Goal: Information Seeking & Learning: Compare options

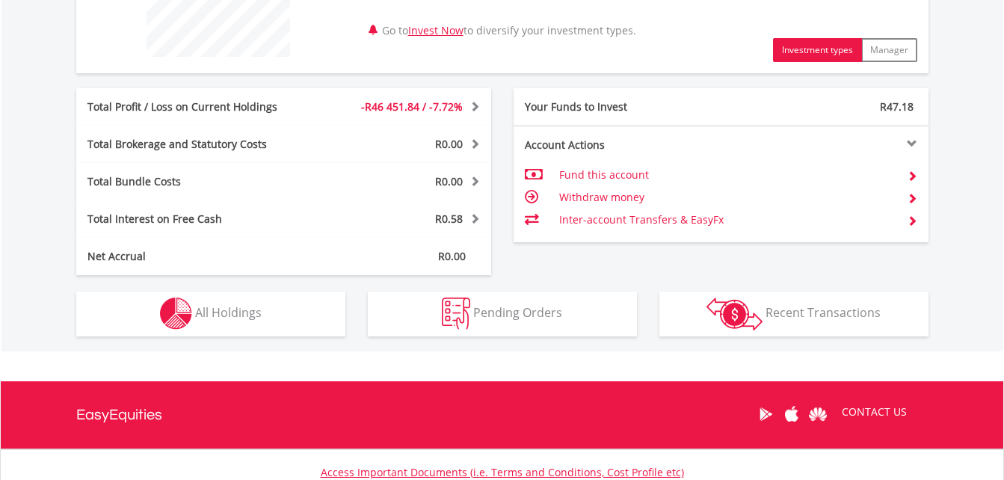
scroll to position [678, 0]
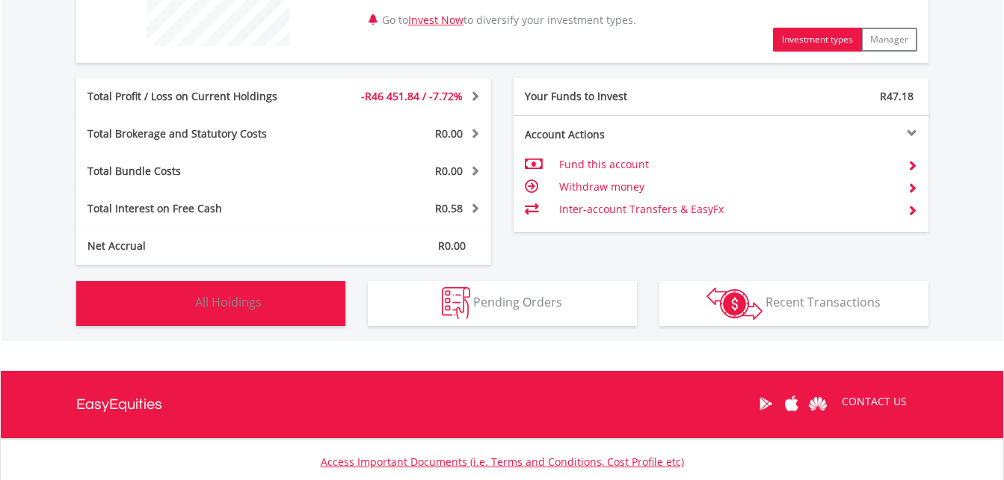
click at [261, 301] on span "All Holdings" at bounding box center [228, 302] width 67 height 16
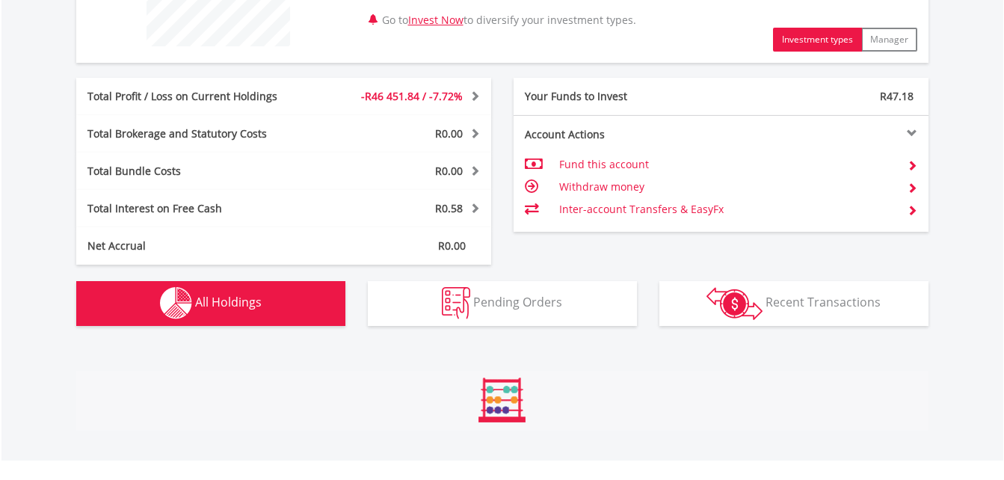
click at [261, 301] on span "All Holdings" at bounding box center [228, 302] width 67 height 16
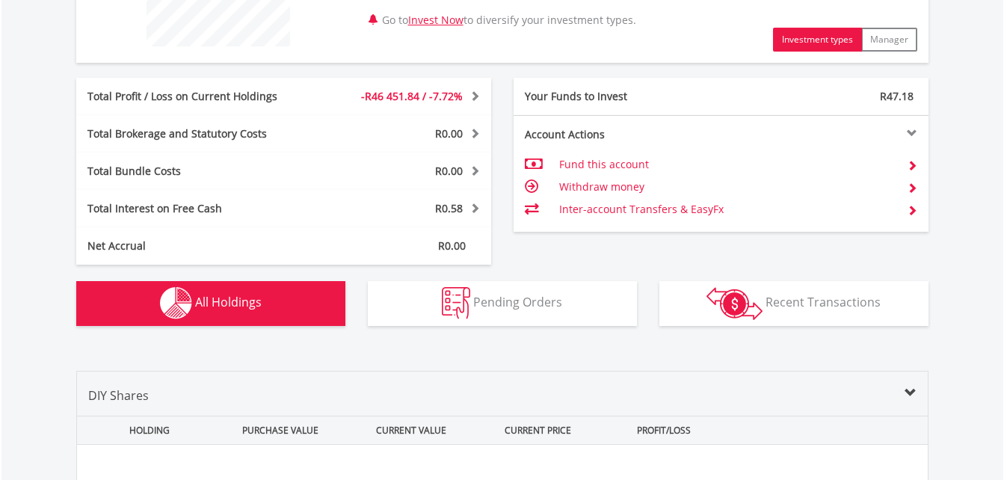
scroll to position [1049, 0]
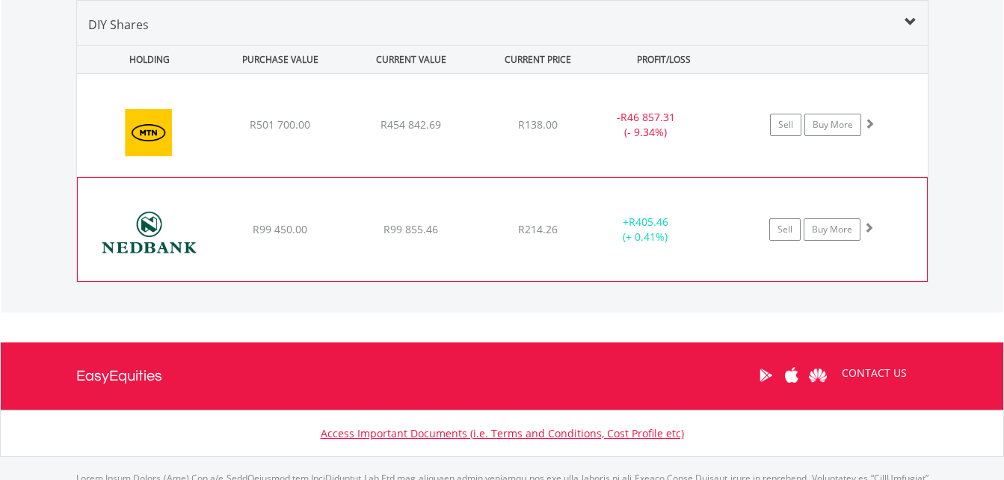
click at [908, 278] on div "﻿ Nedbank Group Limited R99 450.00 R99 855.46 R214.26 + R405.46 (+ 0.41%) Sell …" at bounding box center [502, 229] width 849 height 103
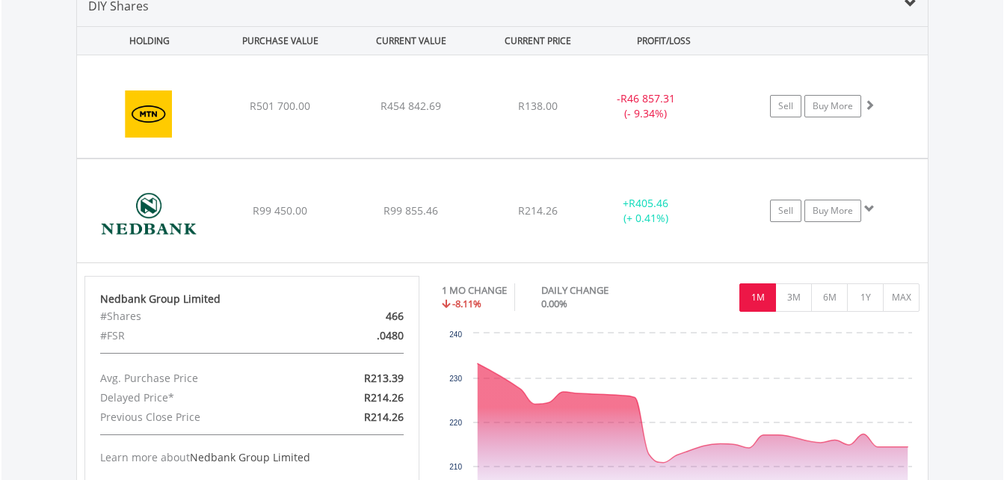
scroll to position [1146, 0]
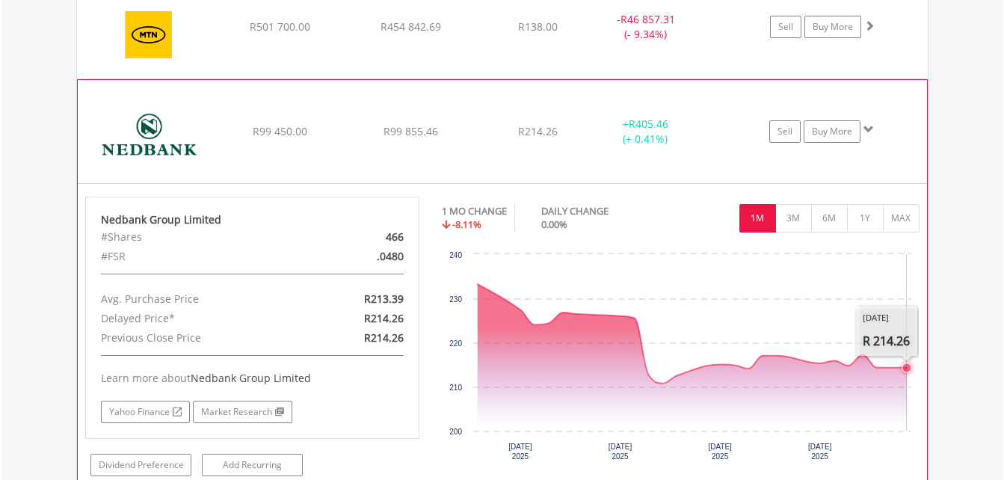
click at [902, 378] on icon "Interactive chart" at bounding box center [693, 357] width 430 height 146
click at [821, 218] on button "6M" at bounding box center [829, 218] width 37 height 28
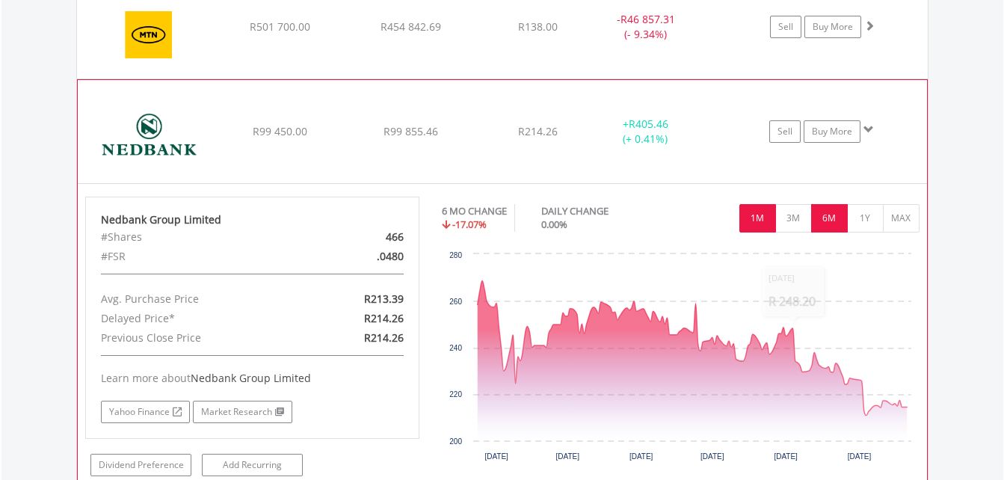
click at [765, 226] on button "1M" at bounding box center [757, 218] width 37 height 28
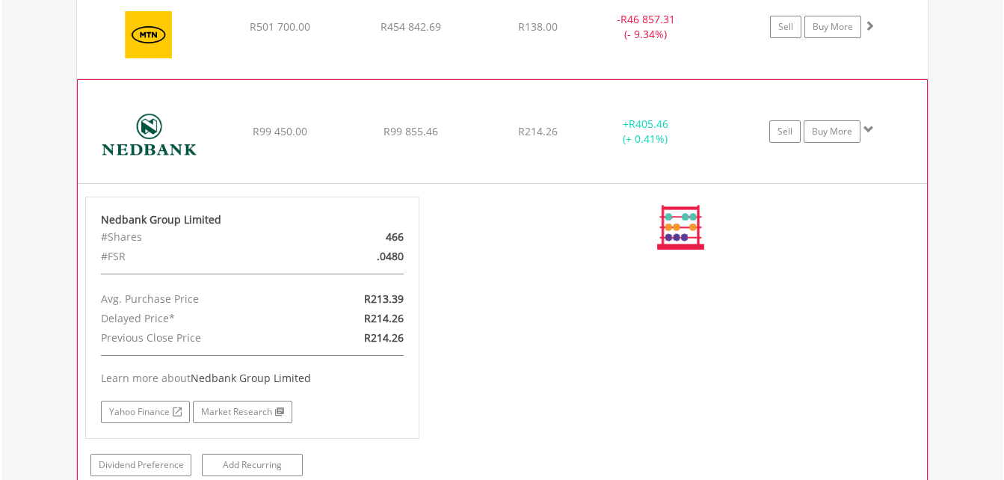
click at [765, 226] on div "No chart available. 6 MO CHANGE -17.07% DAILY CHANGE 0.00% 1M 3M 6M 1Y MAX Char…" at bounding box center [681, 228] width 478 height 62
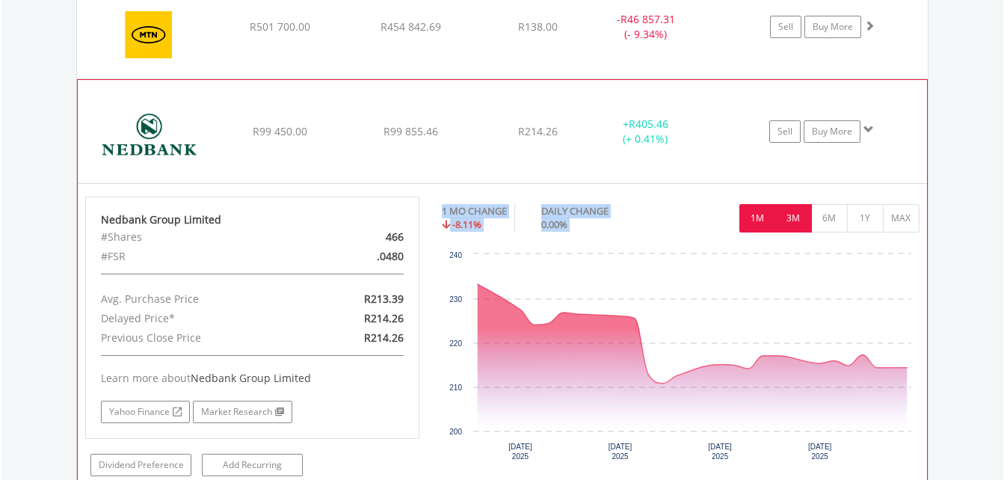
click at [789, 215] on button "3M" at bounding box center [793, 218] width 37 height 28
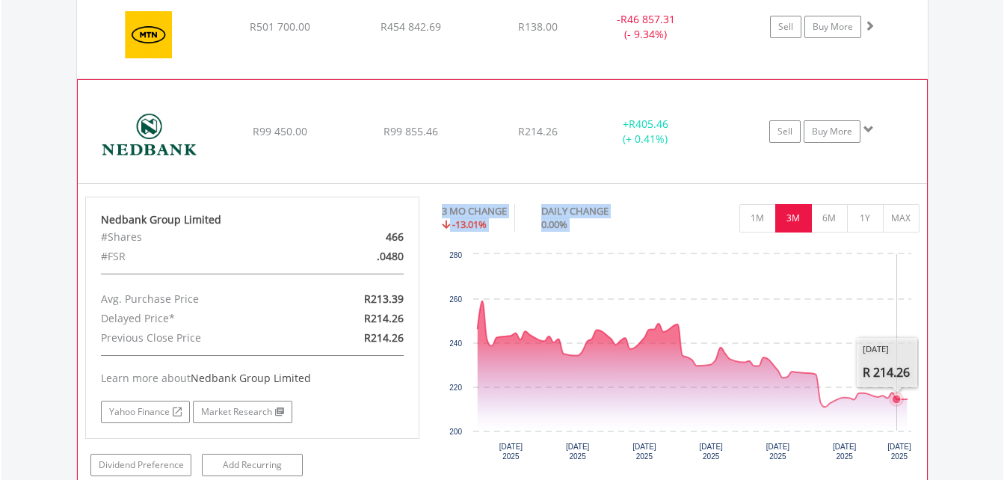
click at [901, 401] on icon "Interactive chart" at bounding box center [896, 399] width 15 height 15
click at [892, 394] on icon "Thursday, 18 Sep 2025, 217.22." at bounding box center [891, 392] width 9 height 9
click at [828, 221] on button "6M" at bounding box center [829, 218] width 37 height 28
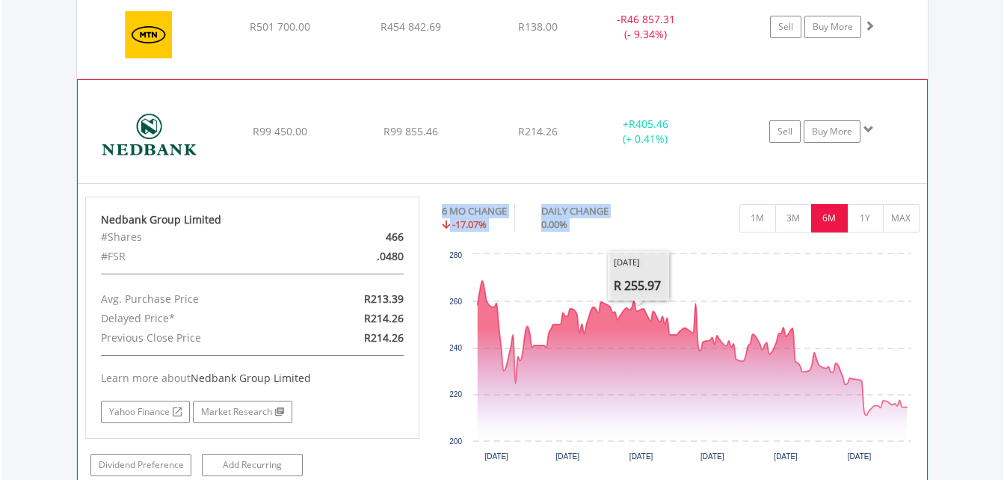
click at [507, 236] on div "6 MO CHANGE -17.07% DAILY CHANGE 0.00% 1M 3M 6M 1Y MAX" at bounding box center [681, 222] width 478 height 50
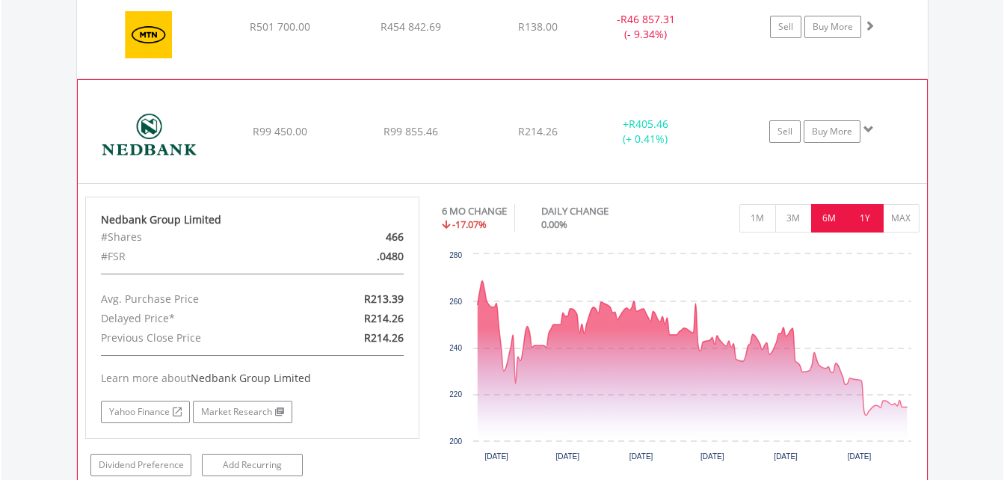
click at [859, 217] on button "1Y" at bounding box center [865, 218] width 37 height 28
click at [859, 217] on div "No chart available. 6 MO CHANGE -17.07% DAILY CHANGE 0.00% 1M 3M 6M 1Y MAX Char…" at bounding box center [681, 334] width 478 height 274
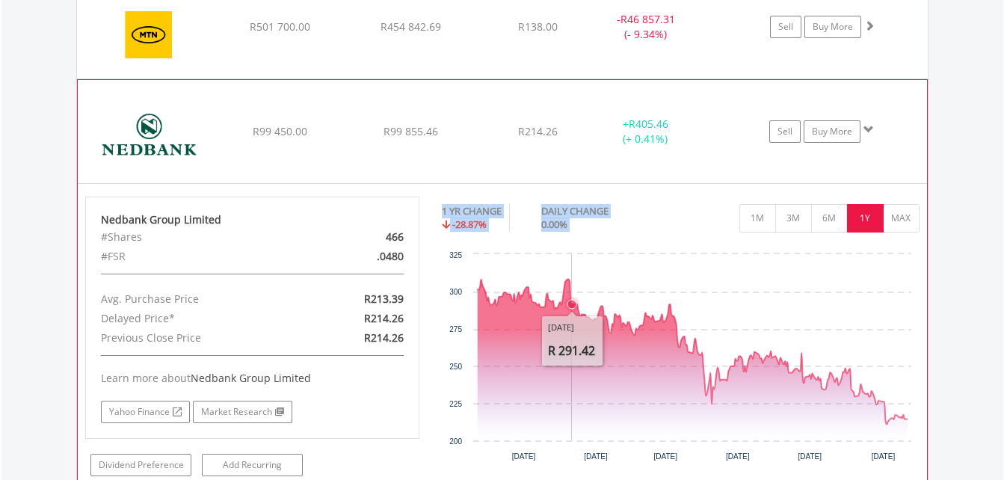
click at [572, 281] on icon "Interactive chart" at bounding box center [693, 351] width 430 height 145
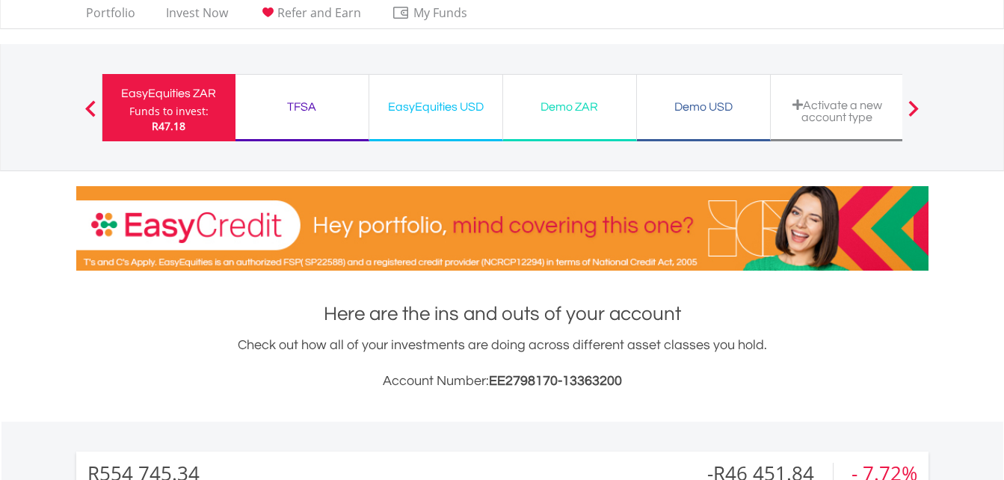
scroll to position [0, 0]
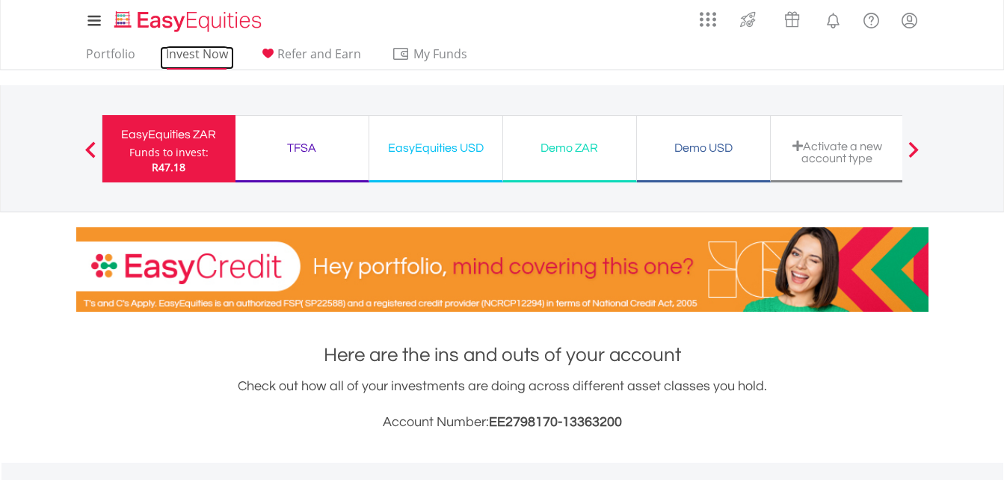
click at [210, 49] on link "Invest Now" at bounding box center [197, 57] width 74 height 23
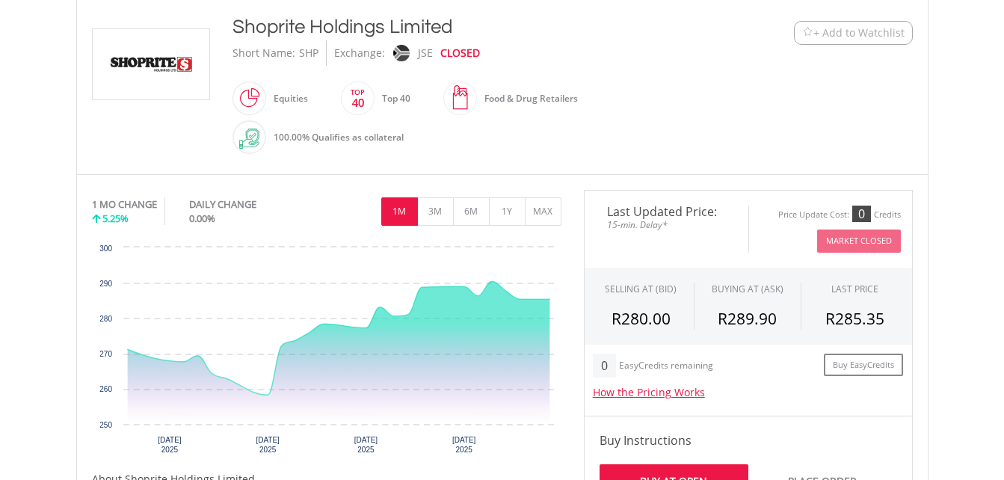
scroll to position [379, 0]
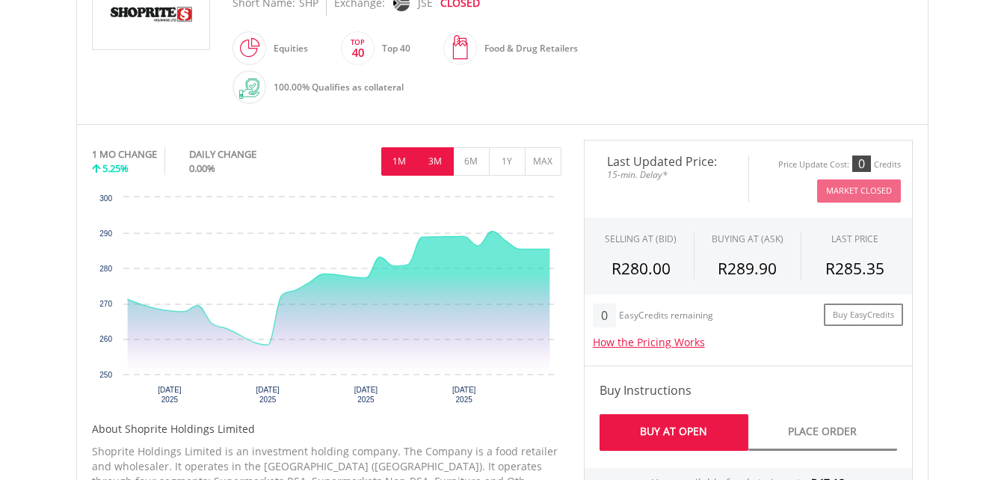
click at [431, 159] on button "3M" at bounding box center [435, 161] width 37 height 28
click at [431, 159] on div "No chart available. 1 MO CHANGE 5.25% DAILY CHANGE 0.00% 1M 3M 6M 1Y MAX Chart …" at bounding box center [326, 277] width 469 height 274
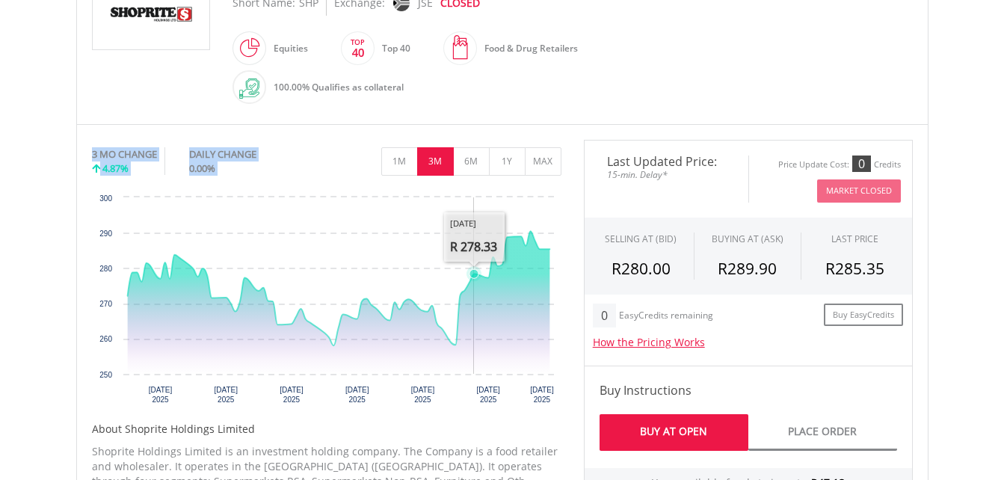
click at [476, 296] on icon "Interactive chart" at bounding box center [338, 302] width 422 height 143
click at [508, 166] on button "1Y" at bounding box center [507, 161] width 37 height 28
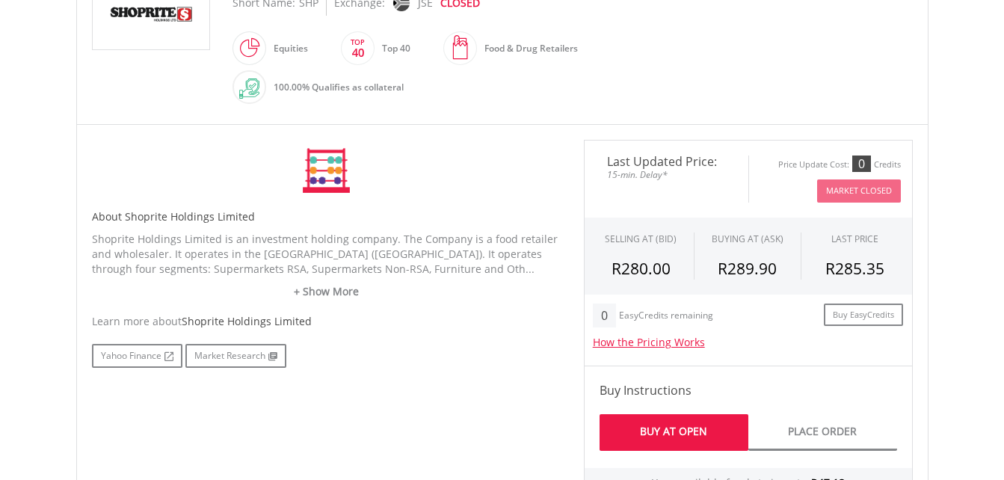
click at [508, 166] on div "No chart available. 3 MO CHANGE 4.87% DAILY CHANGE 0.00% 1M 3M 6M 1Y MAX Chart …" at bounding box center [326, 171] width 469 height 62
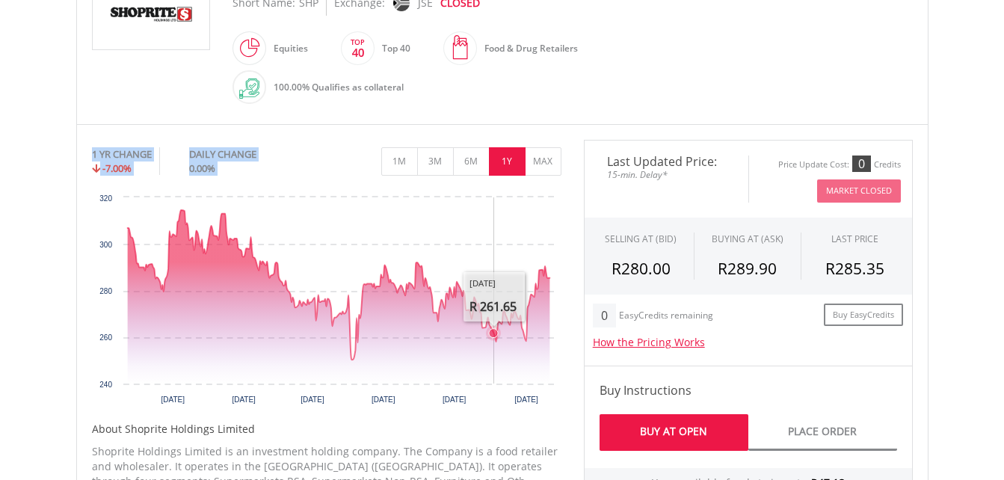
click at [492, 328] on icon "Interactive chart" at bounding box center [492, 333] width 15 height 15
click at [524, 365] on icon "Interactive chart" at bounding box center [338, 296] width 422 height 173
click at [496, 374] on icon "Interactive chart" at bounding box center [338, 296] width 422 height 173
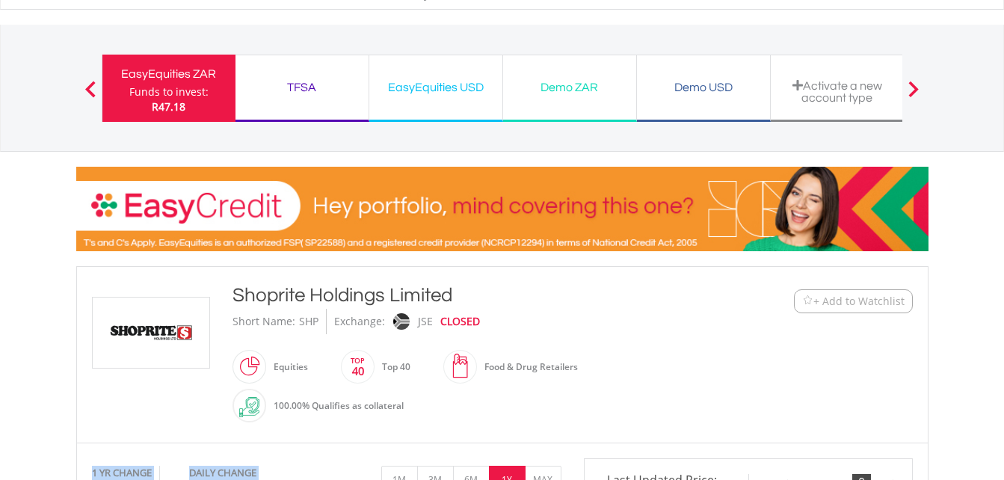
scroll to position [0, 0]
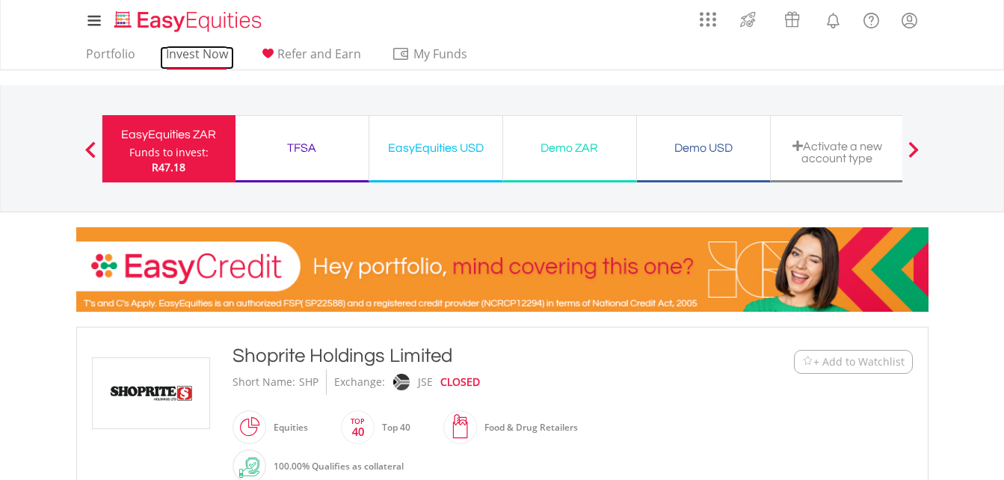
click at [208, 49] on link "Invest Now" at bounding box center [197, 57] width 74 height 23
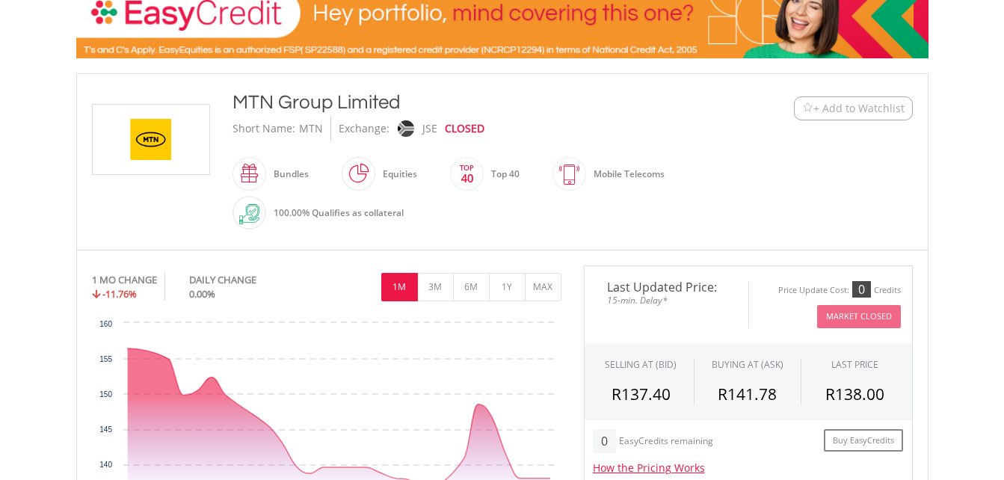
scroll to position [239, 0]
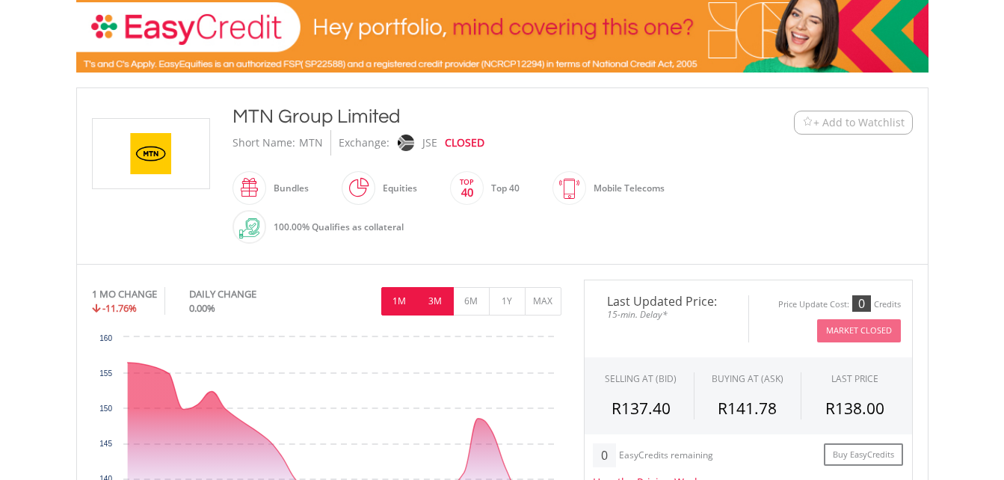
click at [436, 306] on button "3M" at bounding box center [435, 301] width 37 height 28
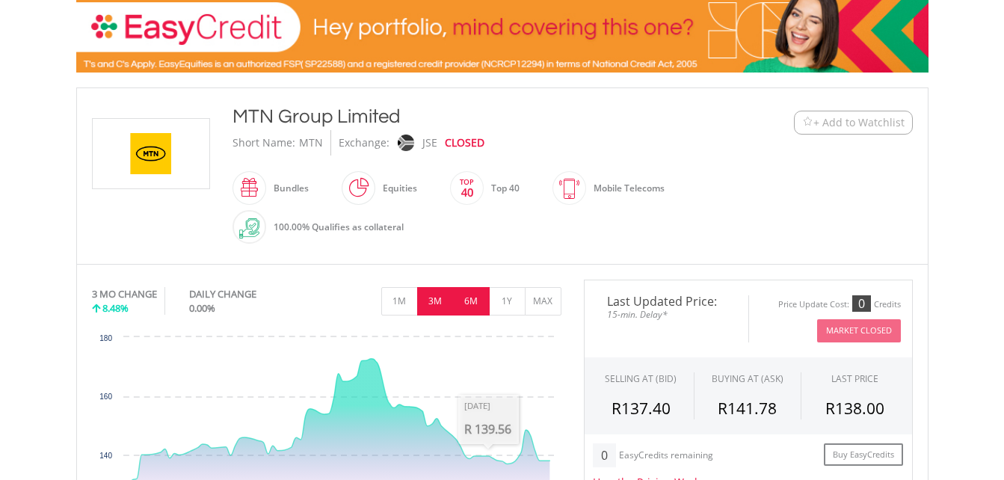
click at [472, 306] on button "6M" at bounding box center [471, 301] width 37 height 28
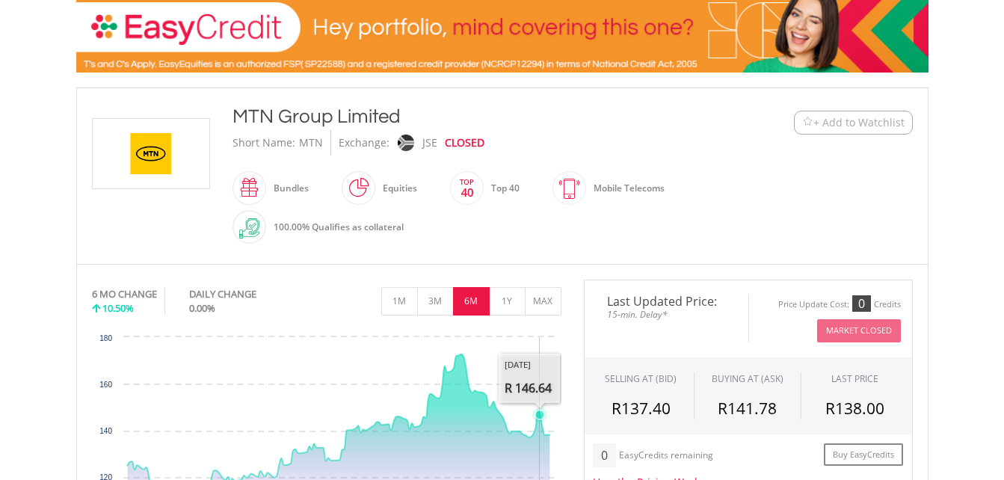
click at [540, 416] on icon "Wednesday, 17 Sep 2025, 146.64." at bounding box center [539, 414] width 9 height 9
click at [503, 302] on button "1Y" at bounding box center [507, 301] width 37 height 28
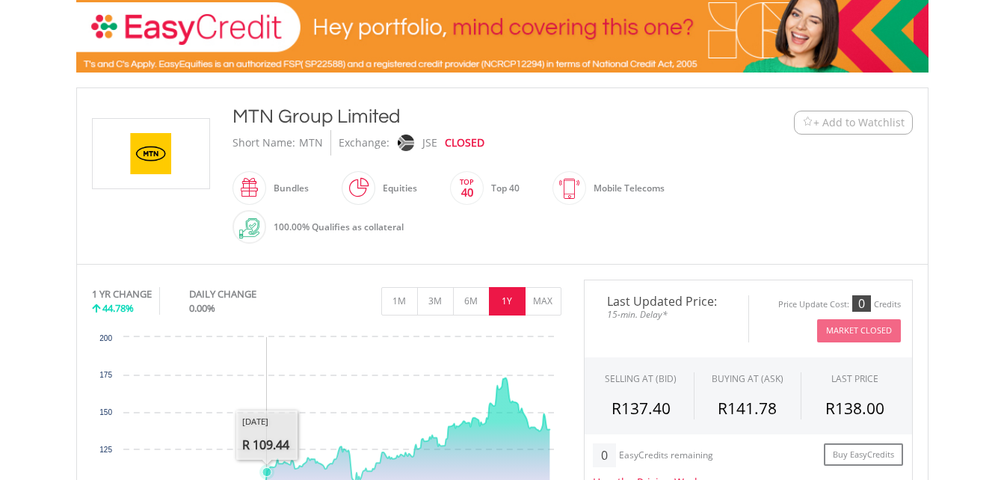
click at [267, 465] on icon "Interactive chart" at bounding box center [266, 471] width 15 height 15
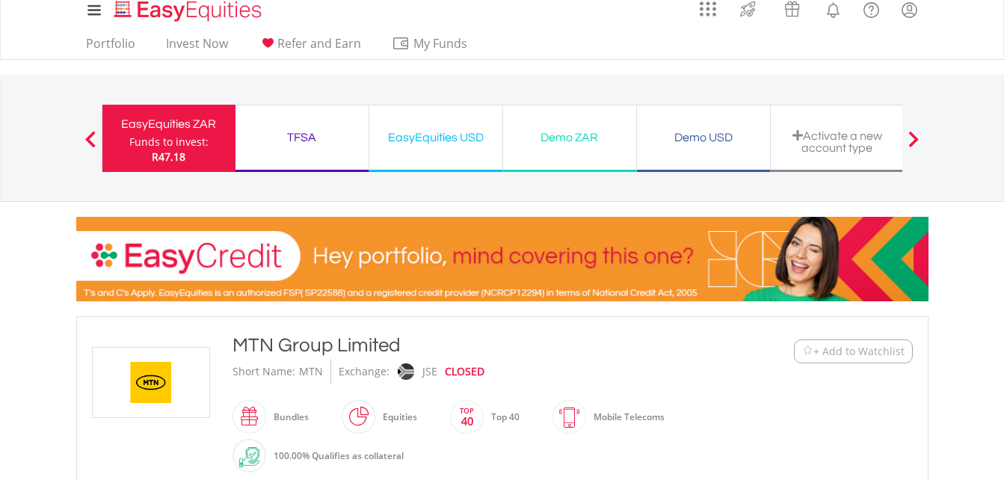
scroll to position [0, 0]
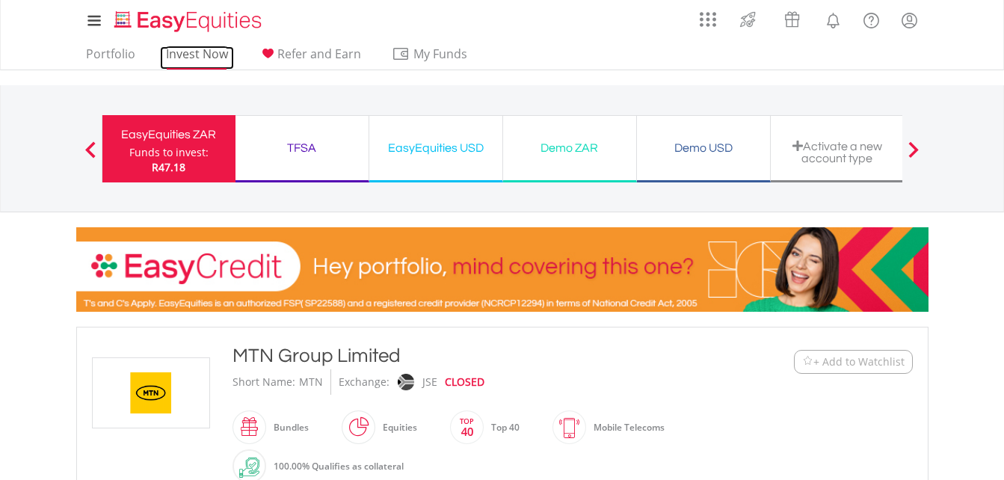
click at [183, 58] on link "Invest Now" at bounding box center [197, 57] width 74 height 23
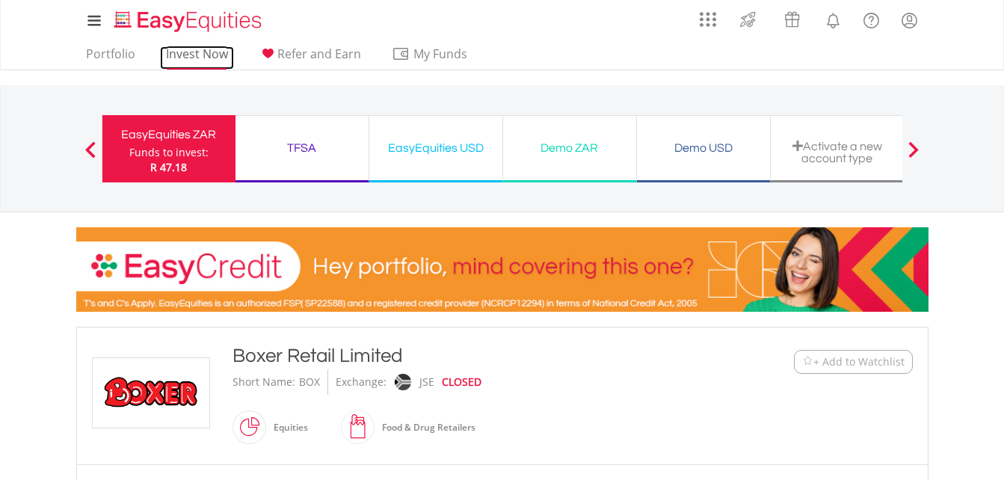
click at [194, 54] on link "Invest Now" at bounding box center [197, 57] width 74 height 23
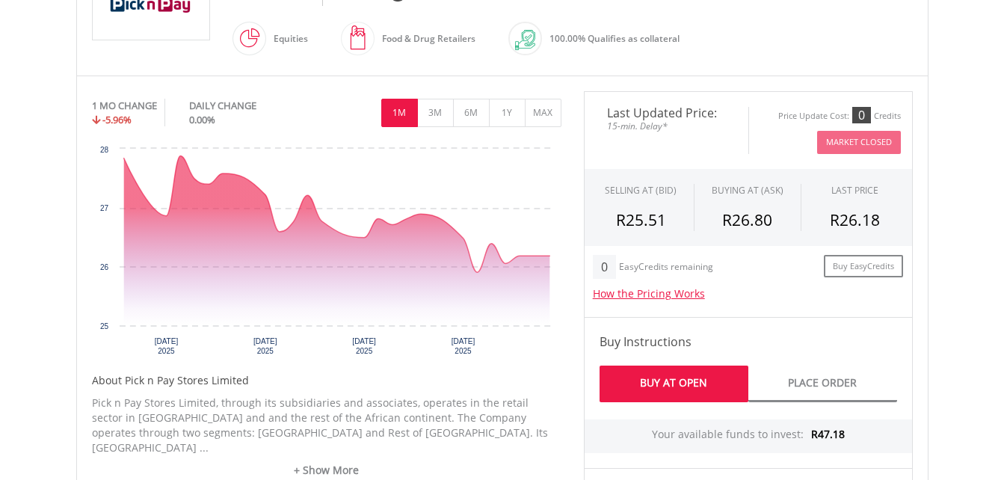
scroll to position [408, 0]
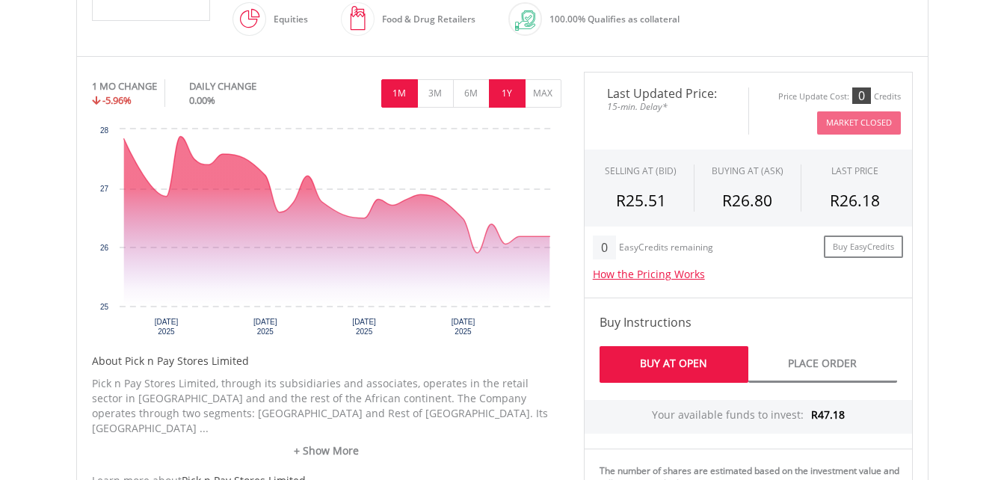
click at [504, 97] on button "1Y" at bounding box center [507, 93] width 37 height 28
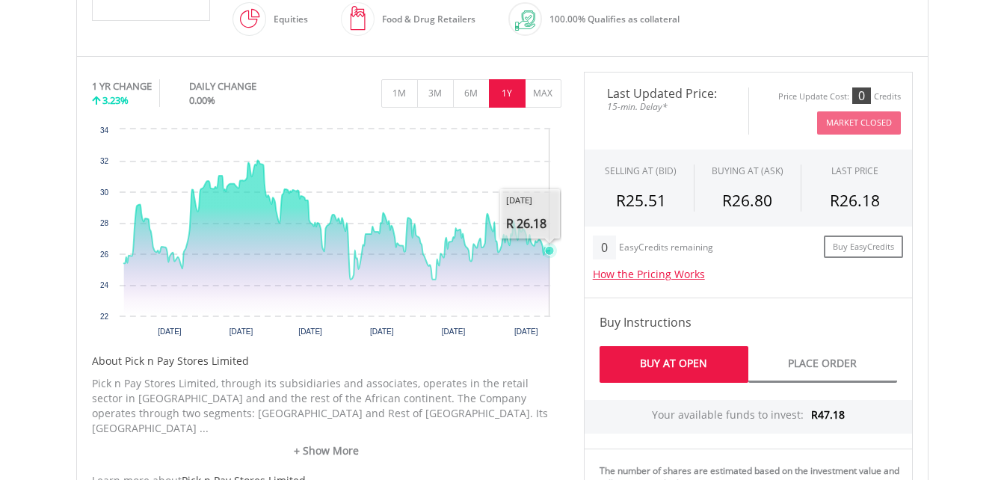
click at [549, 265] on rect "Interactive chart" at bounding box center [326, 234] width 469 height 224
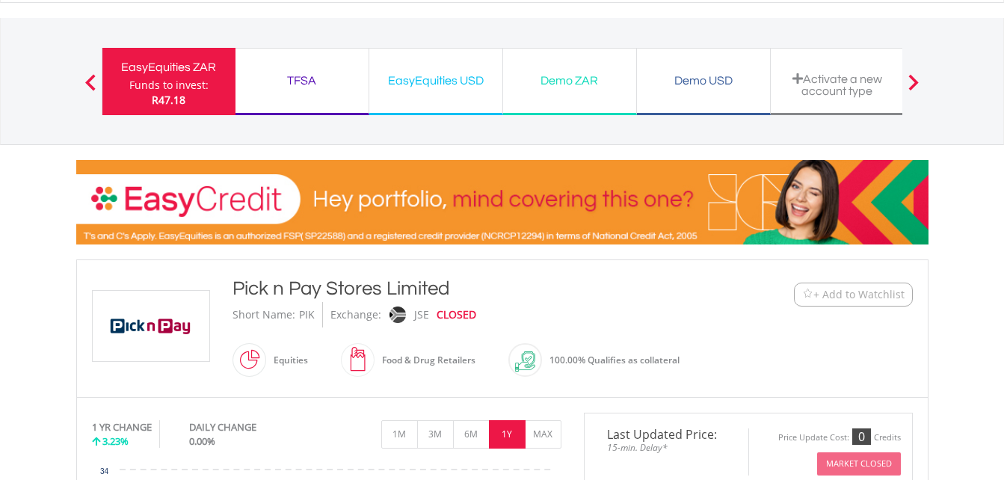
scroll to position [0, 0]
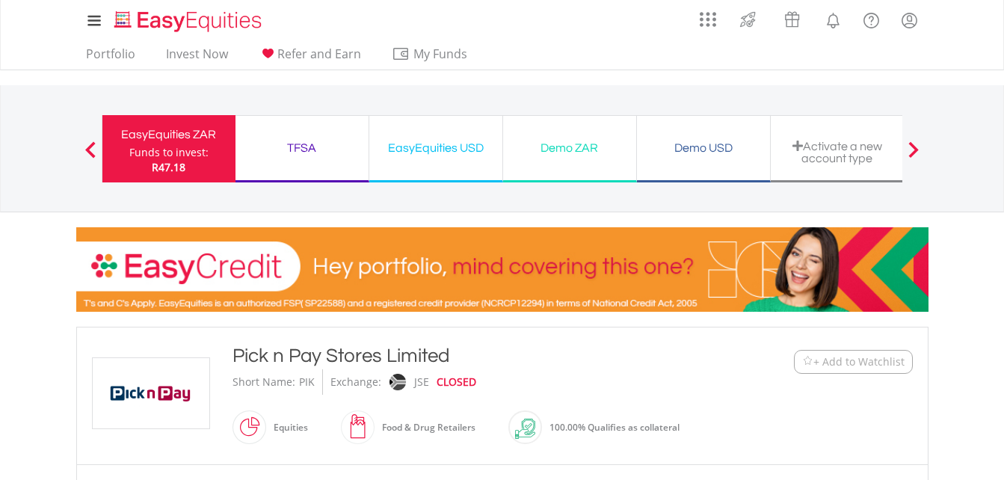
click at [198, 45] on ul "Portfolio Invest Now Refer and Earn My Funds Fund your accounts Withdraw Money …" at bounding box center [281, 55] width 410 height 28
click at [200, 56] on link "Invest Now" at bounding box center [197, 57] width 74 height 23
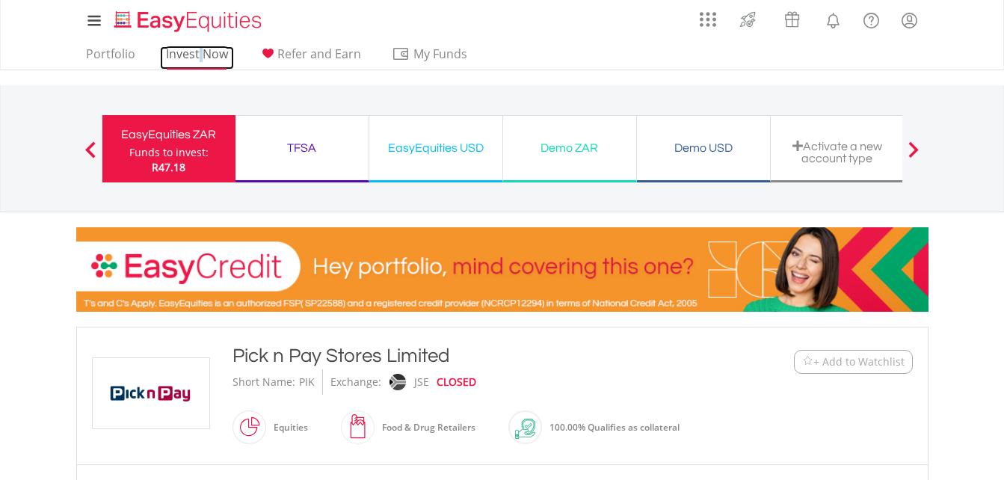
click at [200, 56] on link "Invest Now" at bounding box center [197, 57] width 74 height 23
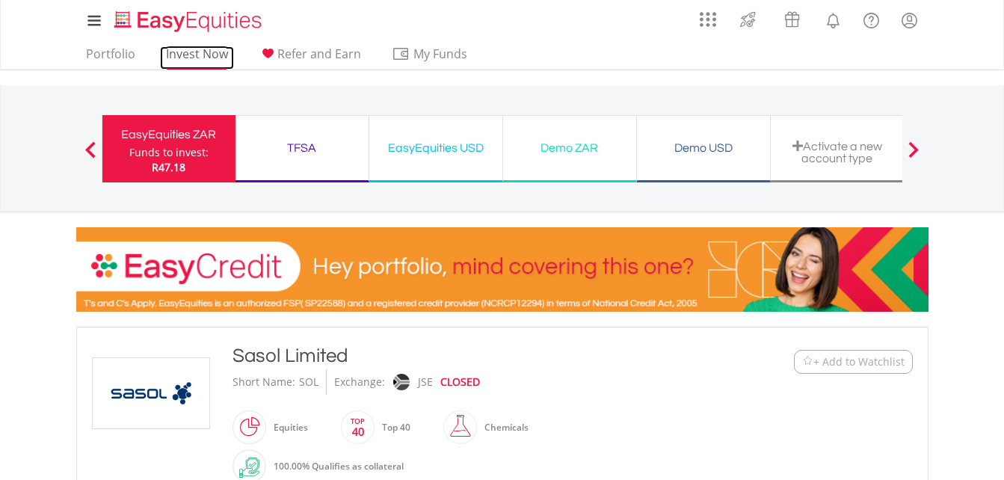
click at [200, 53] on link "Invest Now" at bounding box center [197, 57] width 74 height 23
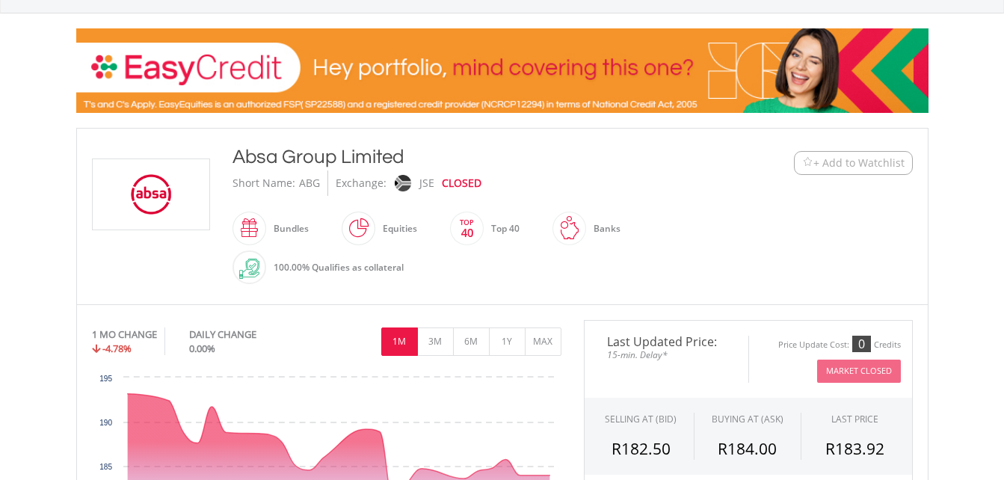
scroll to position [159, 0]
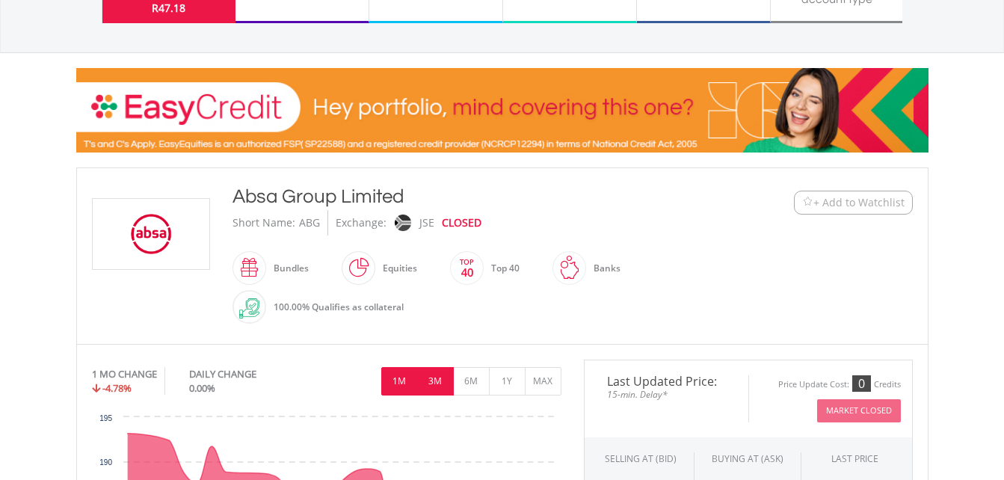
click at [436, 389] on button "3M" at bounding box center [435, 381] width 37 height 28
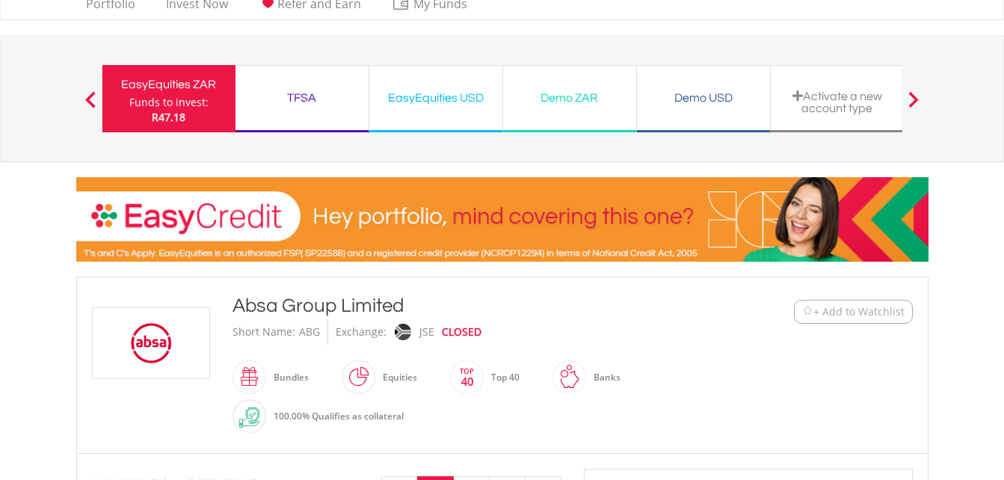
scroll to position [0, 0]
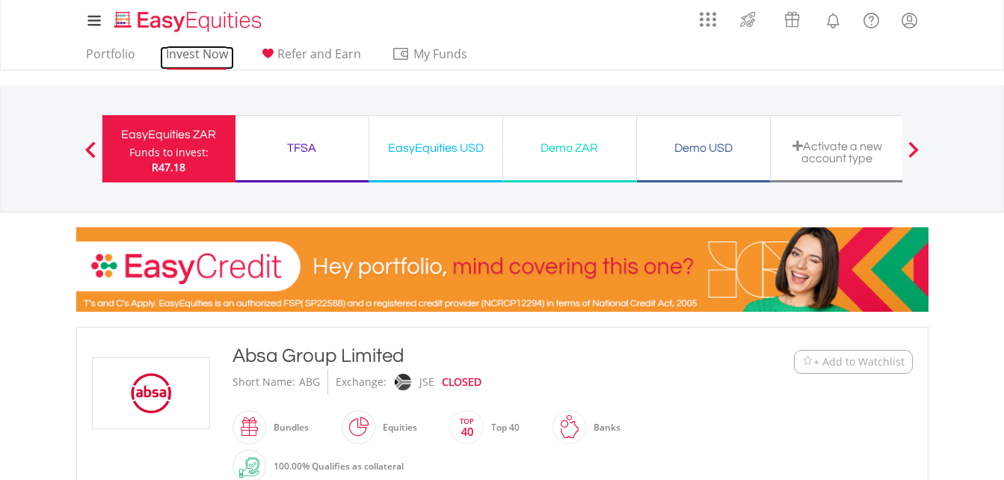
click at [207, 46] on link "Invest Now" at bounding box center [197, 57] width 74 height 23
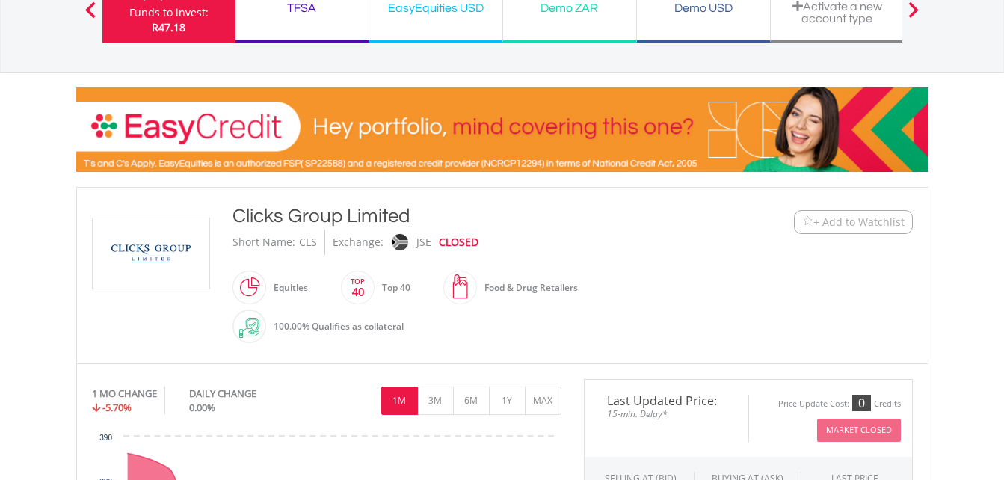
scroll to position [10, 0]
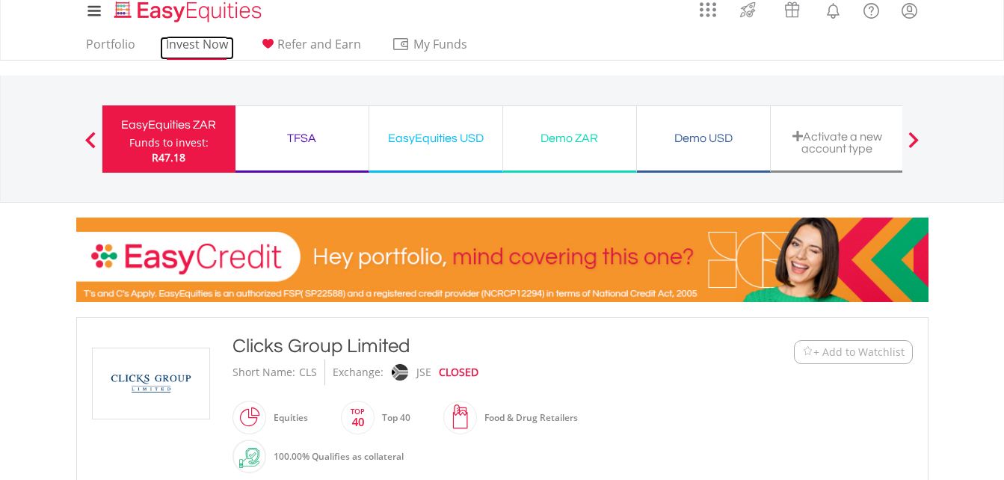
click at [192, 50] on link "Invest Now" at bounding box center [197, 48] width 74 height 23
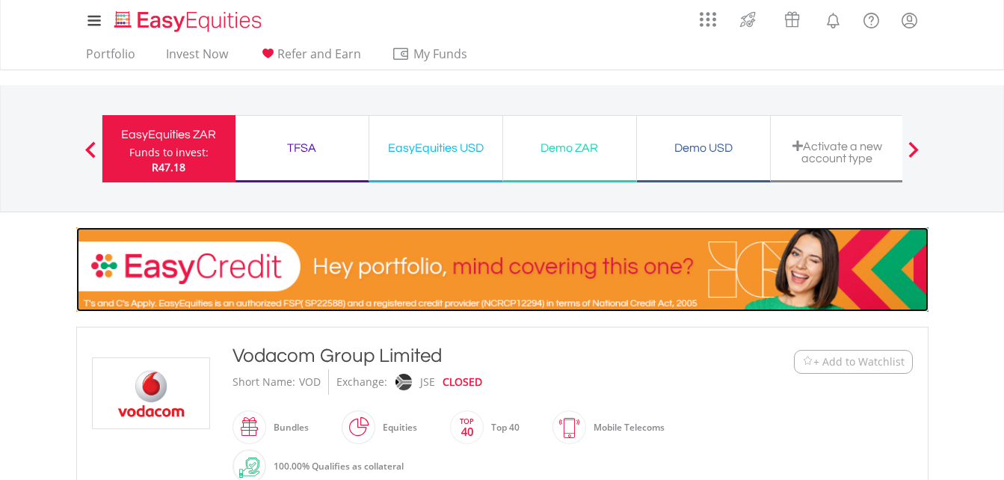
drag, startPoint x: 0, startPoint y: 0, endPoint x: 424, endPoint y: 309, distance: 524.7
click at [424, 309] on img at bounding box center [502, 269] width 852 height 84
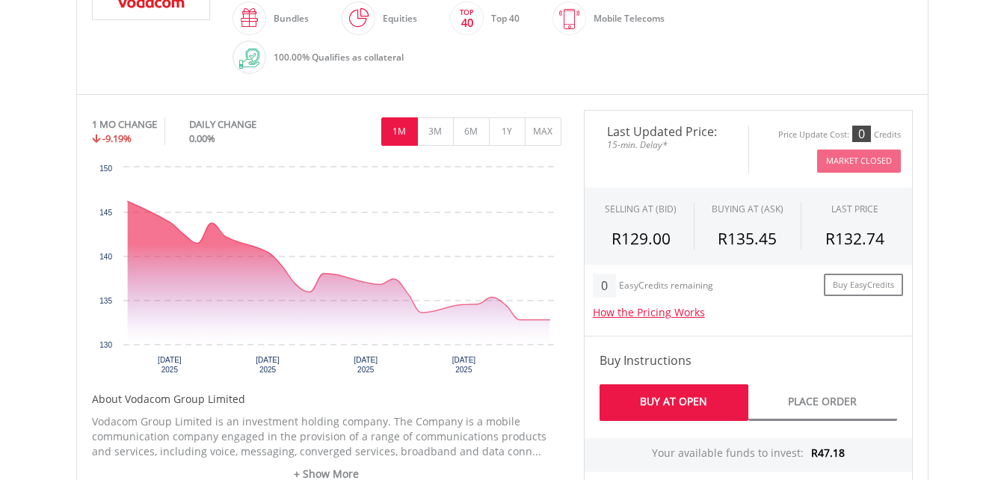
scroll to position [469, 0]
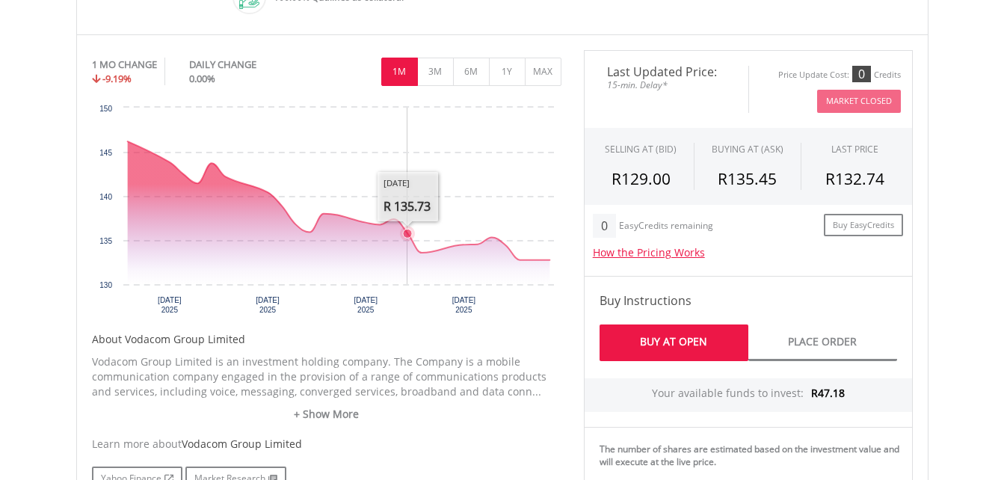
click at [413, 243] on icon "Interactive chart" at bounding box center [338, 200] width 422 height 118
click at [431, 72] on button "3M" at bounding box center [435, 72] width 37 height 28
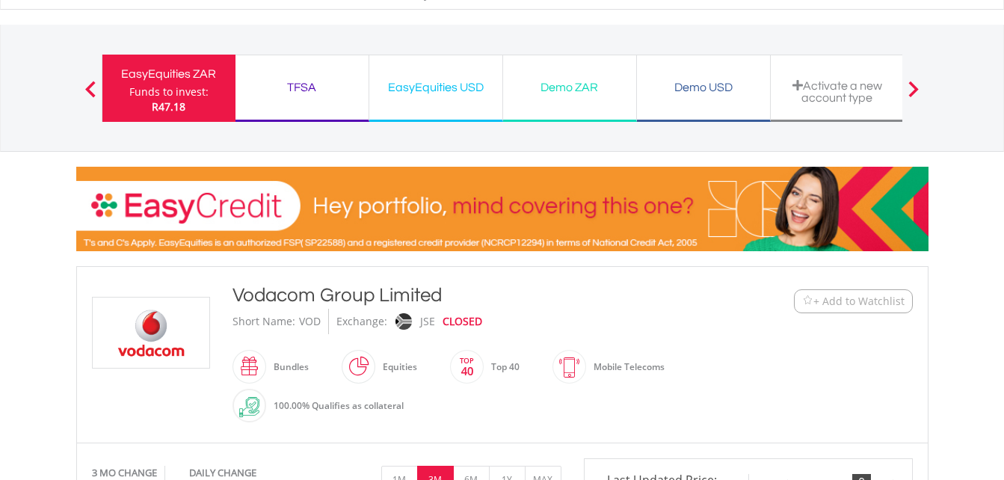
scroll to position [40, 0]
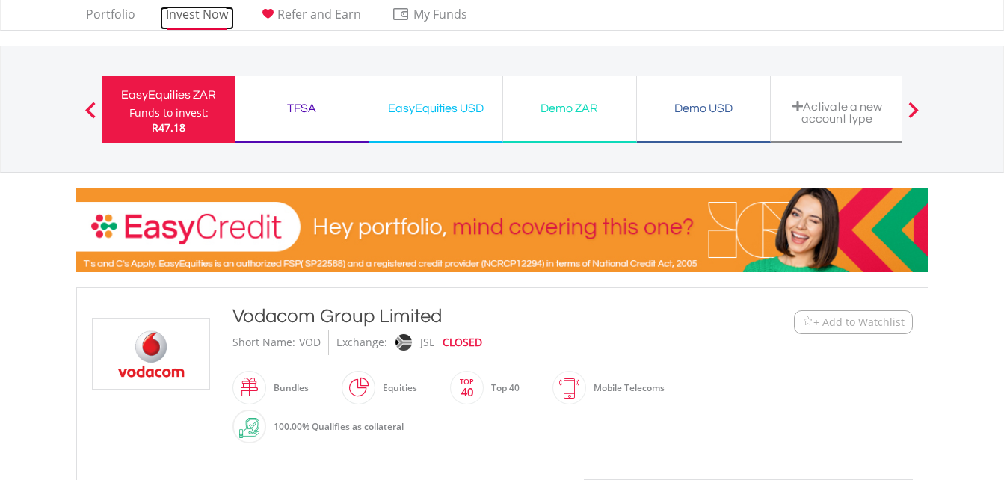
click at [198, 13] on link "Invest Now" at bounding box center [197, 18] width 74 height 23
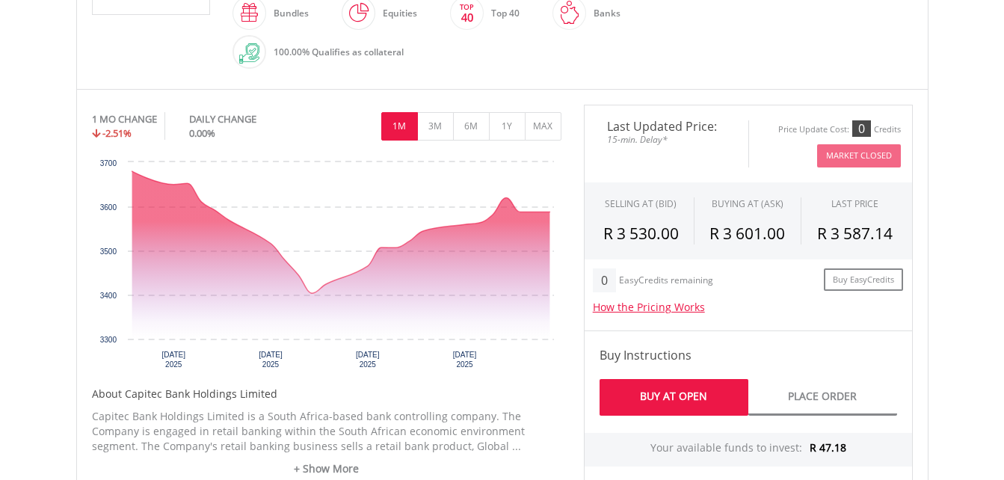
scroll to position [419, 0]
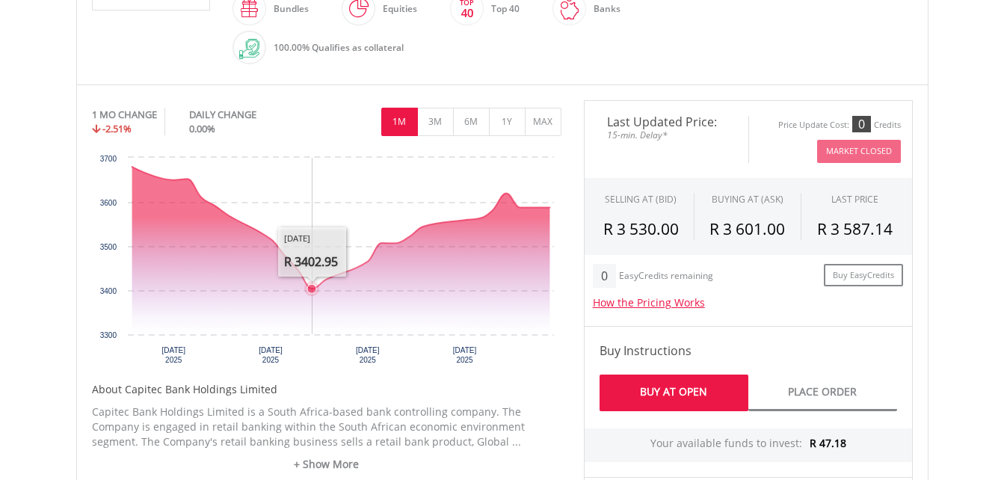
click at [316, 311] on icon "Interactive chart" at bounding box center [341, 250] width 418 height 167
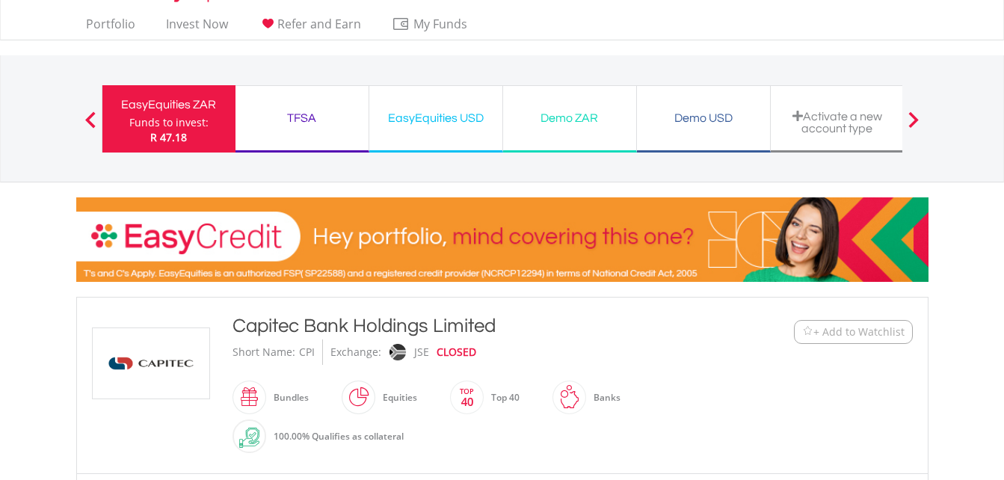
scroll to position [0, 0]
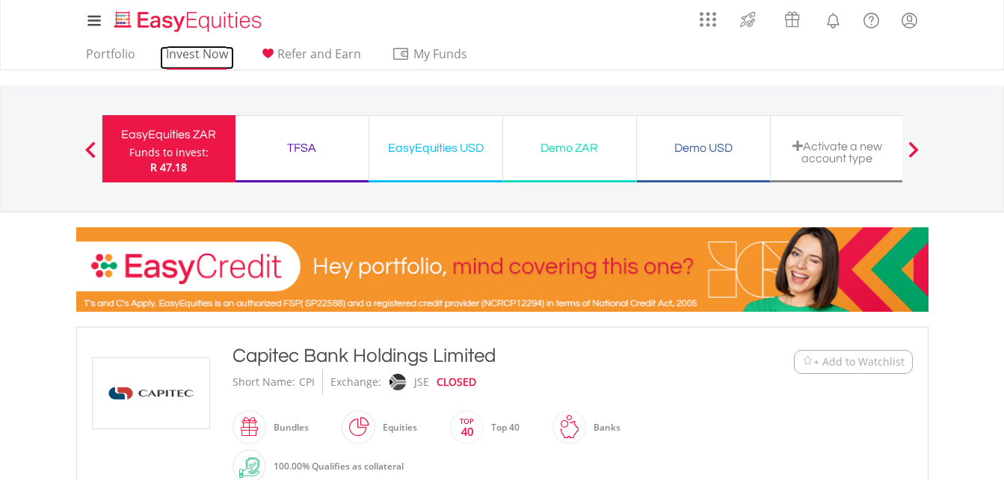
click at [210, 61] on link "Invest Now" at bounding box center [197, 57] width 74 height 23
